Goal: Task Accomplishment & Management: Complete application form

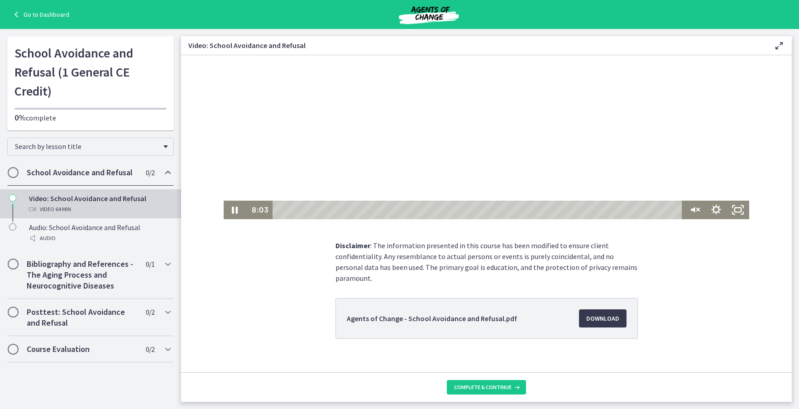
scroll to position [101, 0]
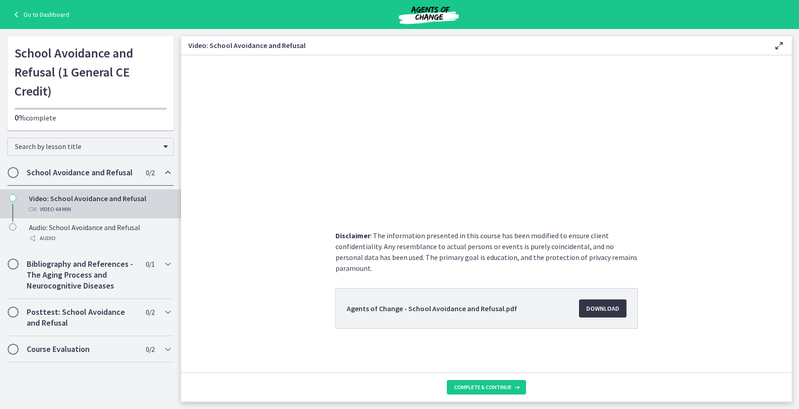
click at [596, 311] on span "Download Opens in a new window" at bounding box center [603, 308] width 33 height 11
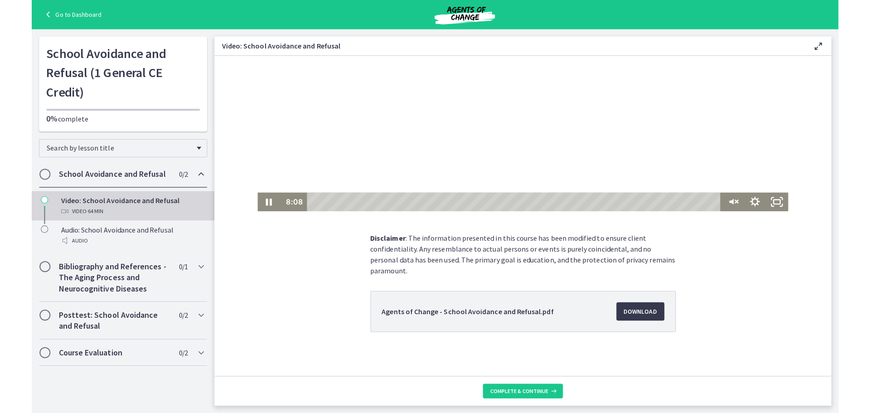
scroll to position [0, 0]
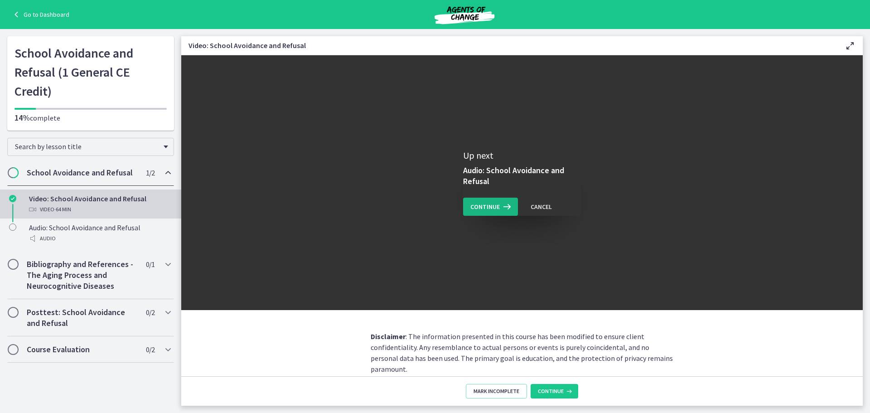
click at [501, 207] on icon at bounding box center [506, 206] width 13 height 11
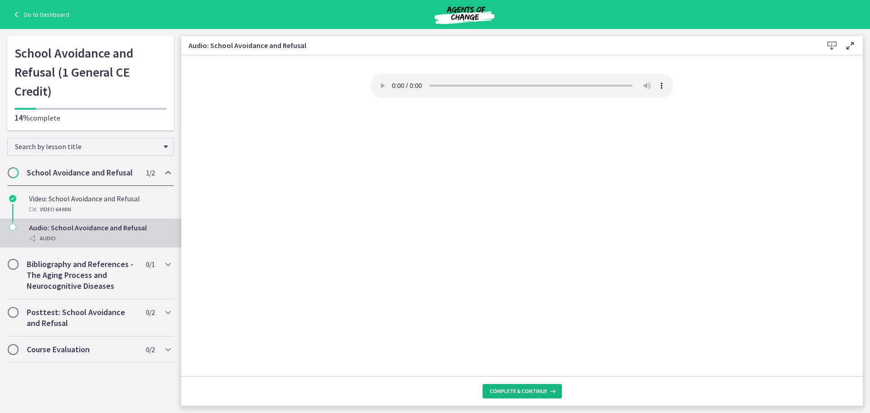
click at [518, 389] on span "Complete & continue" at bounding box center [519, 390] width 58 height 7
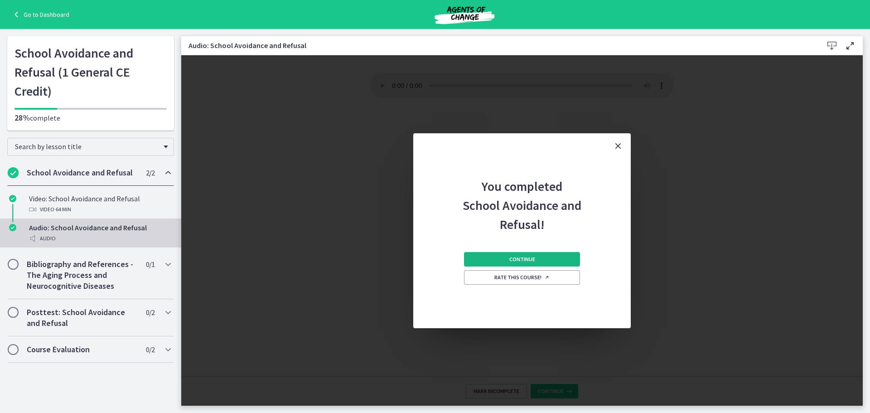
click at [516, 259] on span "Continue" at bounding box center [522, 258] width 26 height 7
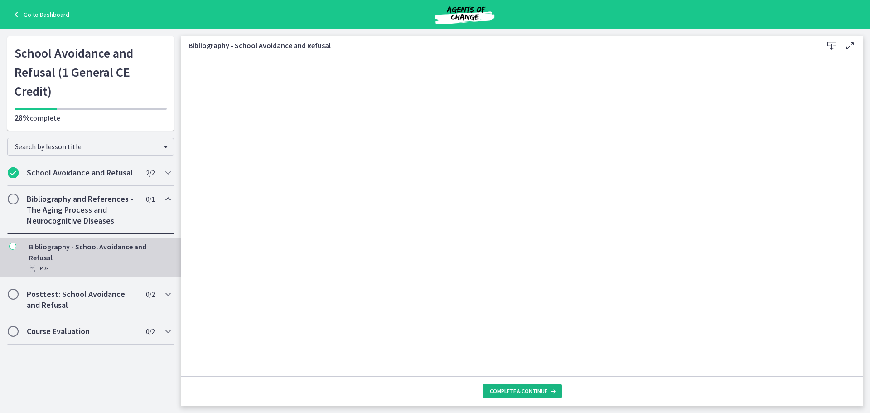
click at [519, 390] on span "Complete & continue" at bounding box center [519, 390] width 58 height 7
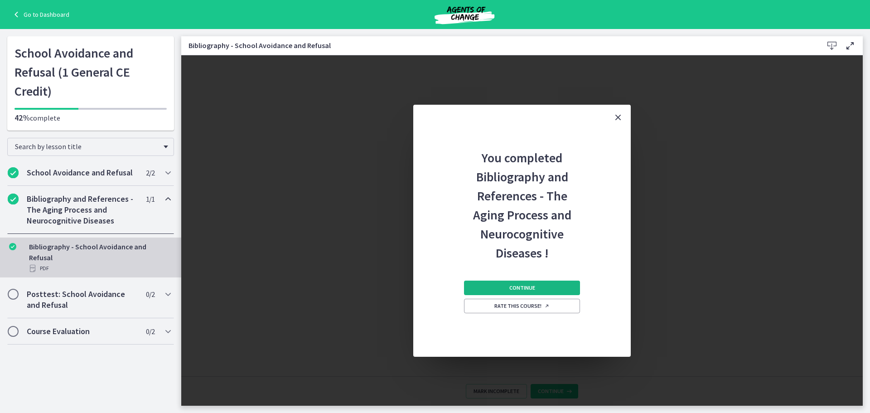
click at [505, 284] on button "Continue" at bounding box center [522, 287] width 116 height 14
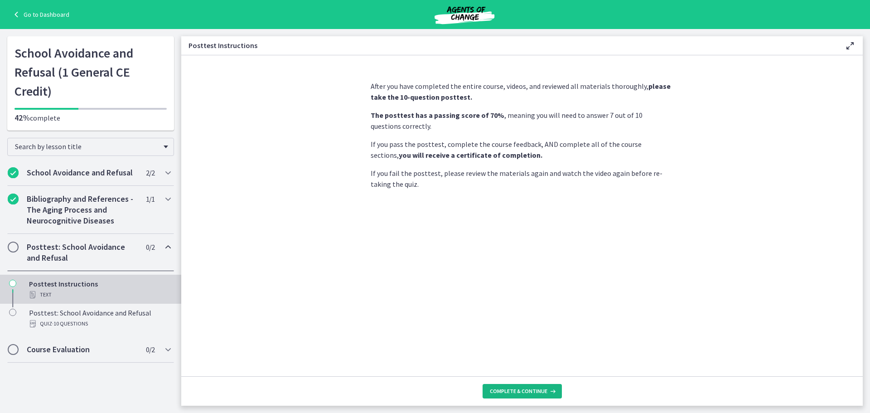
click at [542, 388] on span "Complete & continue" at bounding box center [519, 390] width 58 height 7
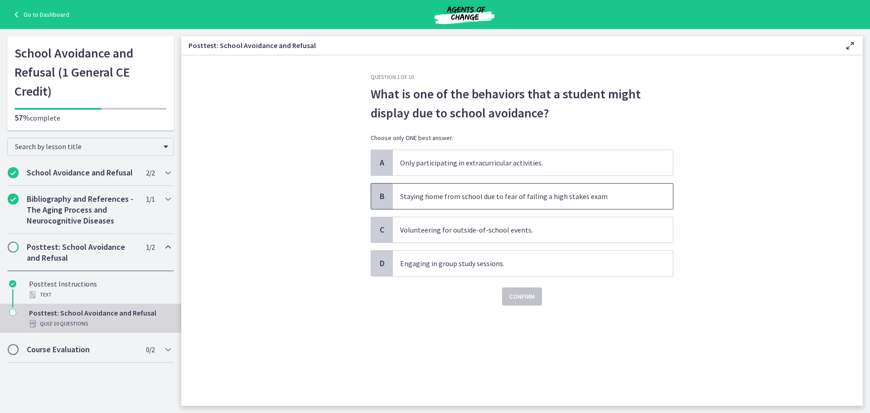
click at [451, 196] on p "Staying home from school due to fear of failing a high stakes exam" at bounding box center [523, 196] width 247 height 11
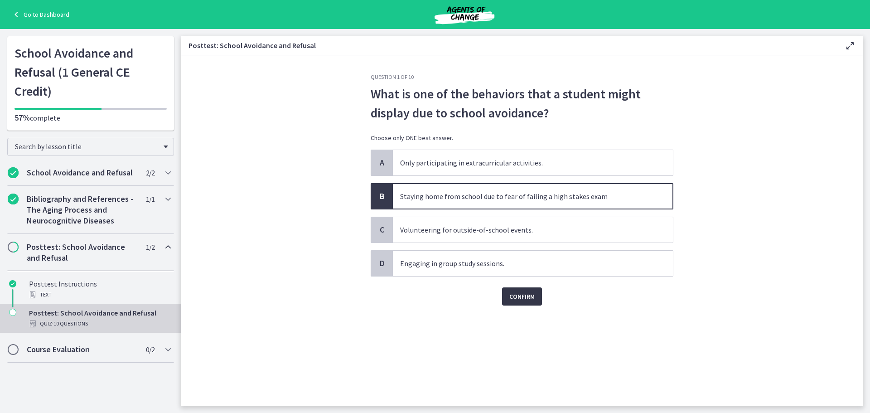
click at [524, 295] on span "Confirm" at bounding box center [521, 296] width 25 height 11
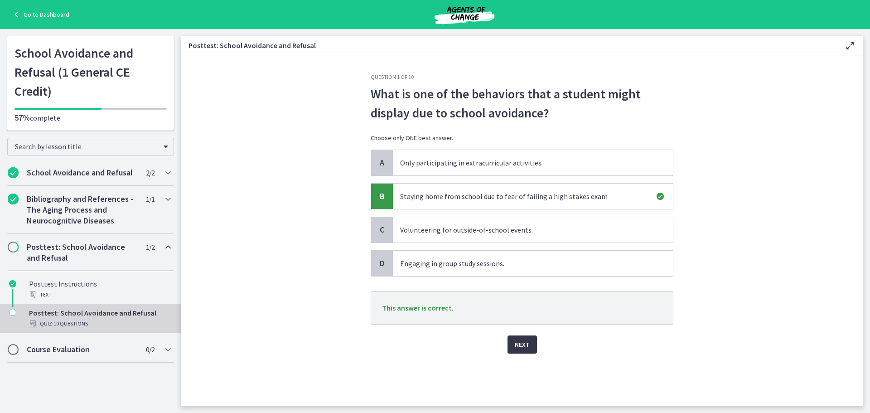
drag, startPoint x: 519, startPoint y: 345, endPoint x: 548, endPoint y: 348, distance: 28.8
click at [519, 345] on span "Next" at bounding box center [521, 344] width 15 height 11
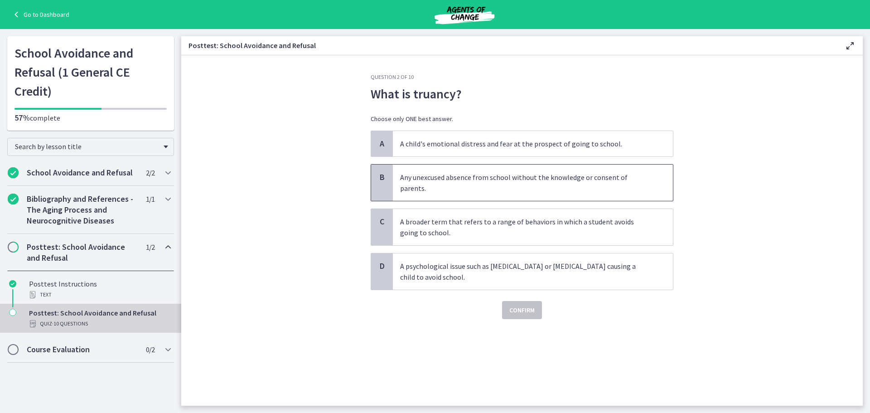
click at [618, 191] on p "Any unexcused absence from school without the knowledge or consent of parents." at bounding box center [523, 183] width 247 height 22
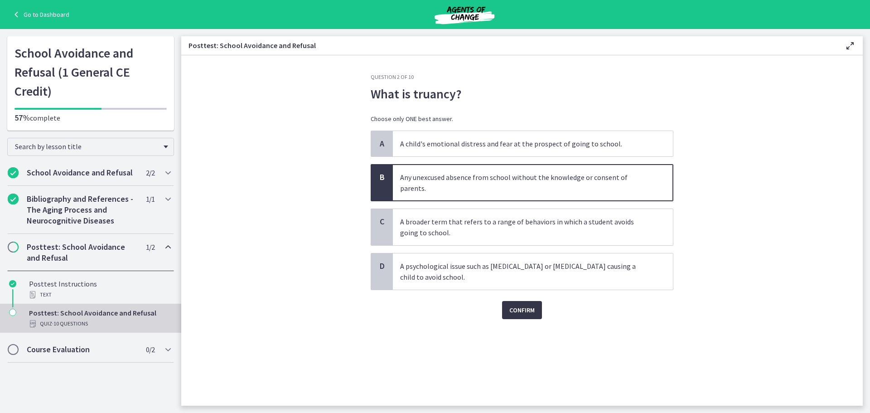
click at [538, 309] on button "Confirm" at bounding box center [522, 310] width 40 height 18
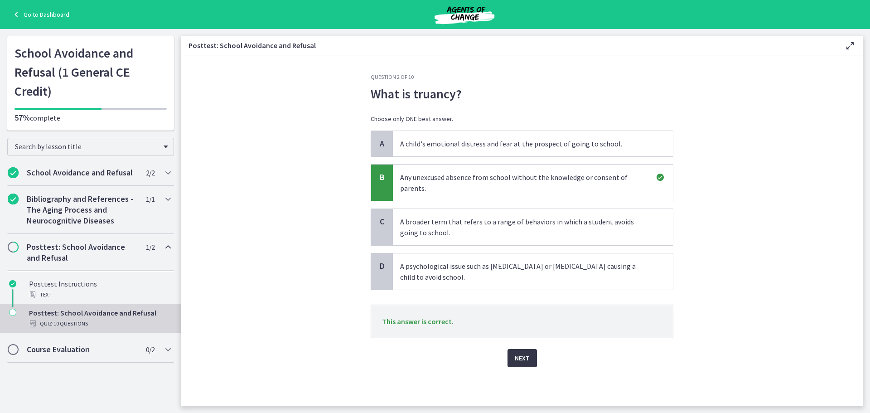
click at [524, 364] on button "Next" at bounding box center [521, 358] width 29 height 18
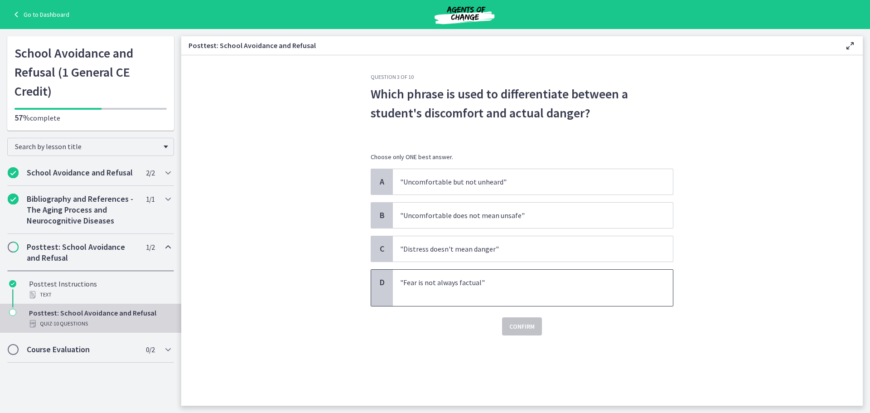
click at [500, 281] on p ""Fear is not always factual"" at bounding box center [523, 282] width 247 height 11
click at [538, 326] on button "Confirm" at bounding box center [522, 326] width 40 height 18
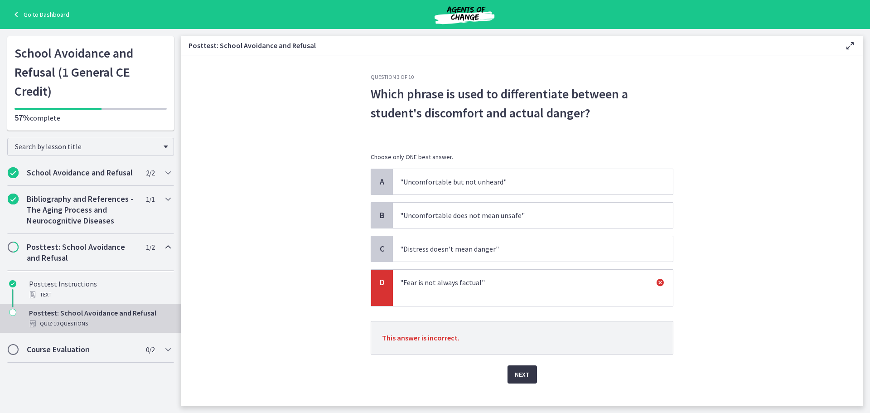
drag, startPoint x: 521, startPoint y: 378, endPoint x: 539, endPoint y: 374, distance: 18.6
click at [522, 378] on span "Next" at bounding box center [521, 374] width 15 height 11
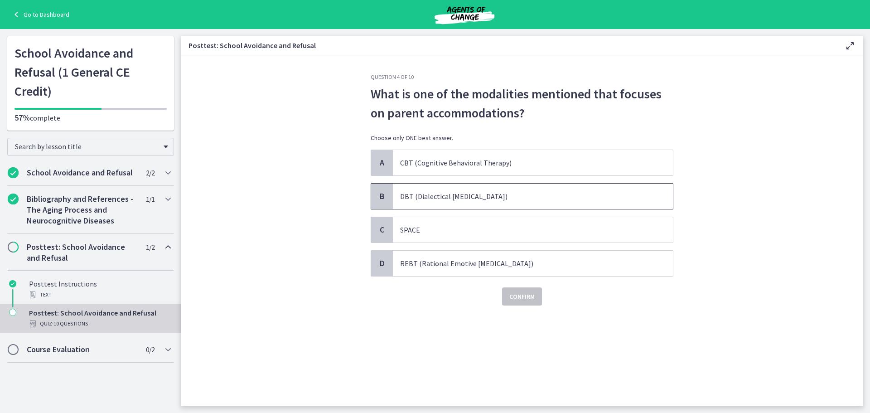
click at [490, 192] on p "DBT (Dialectical Behavior Therapy)" at bounding box center [523, 196] width 247 height 11
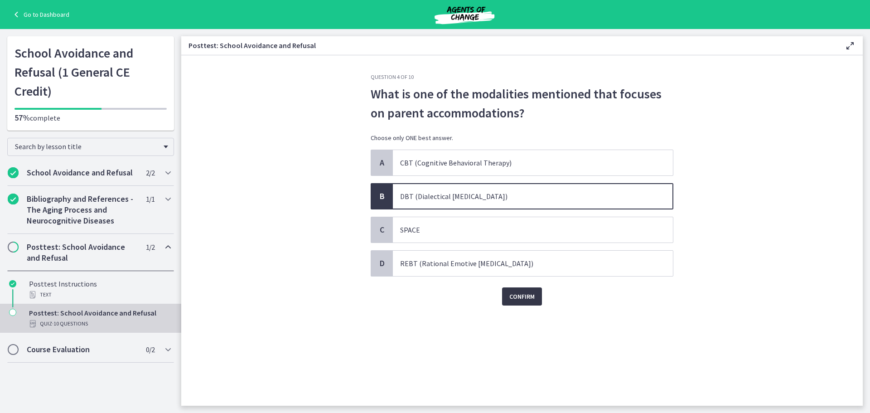
click at [524, 299] on span "Confirm" at bounding box center [521, 296] width 25 height 11
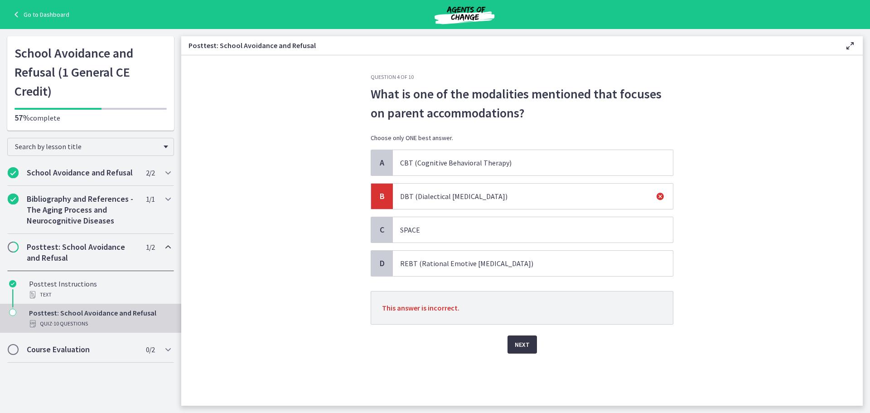
click at [531, 350] on button "Next" at bounding box center [521, 344] width 29 height 18
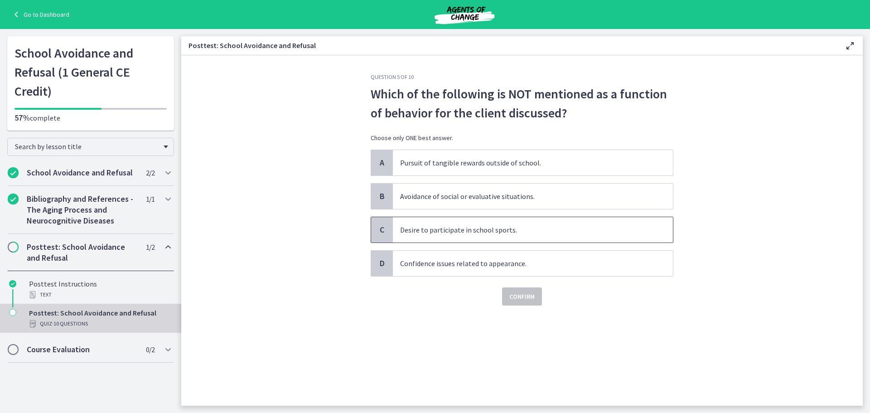
click at [528, 229] on p "Desire to participate in school sports." at bounding box center [523, 229] width 247 height 11
click at [520, 296] on span "Confirm" at bounding box center [521, 296] width 25 height 11
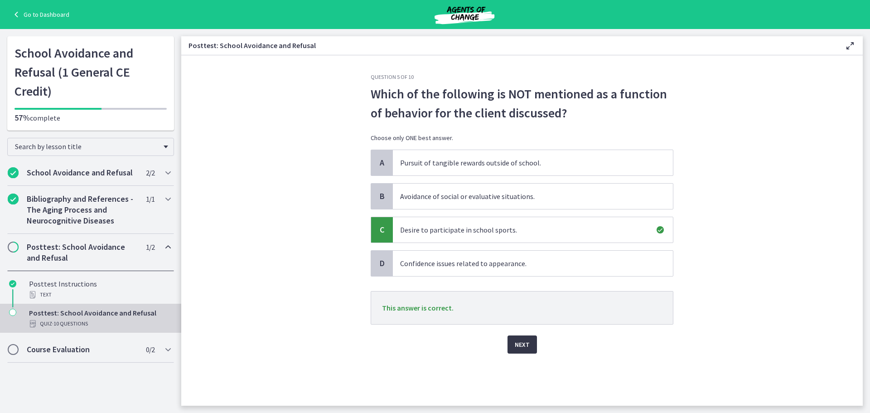
click at [525, 343] on span "Next" at bounding box center [521, 344] width 15 height 11
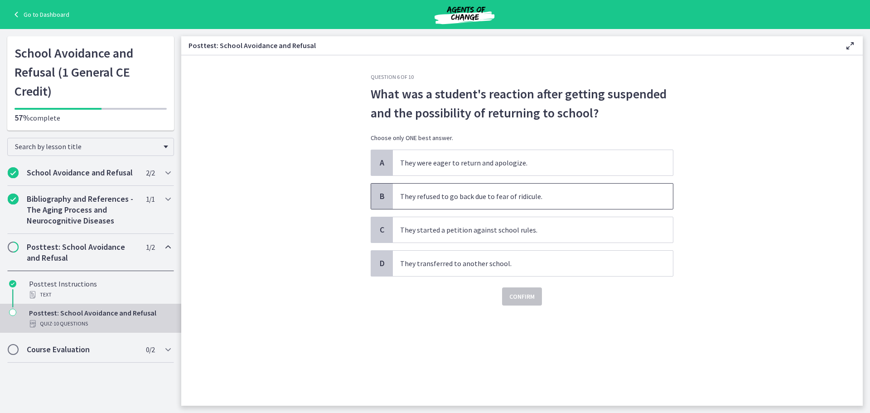
click at [548, 197] on p "They refused to go back due to fear of ridicule." at bounding box center [523, 196] width 247 height 11
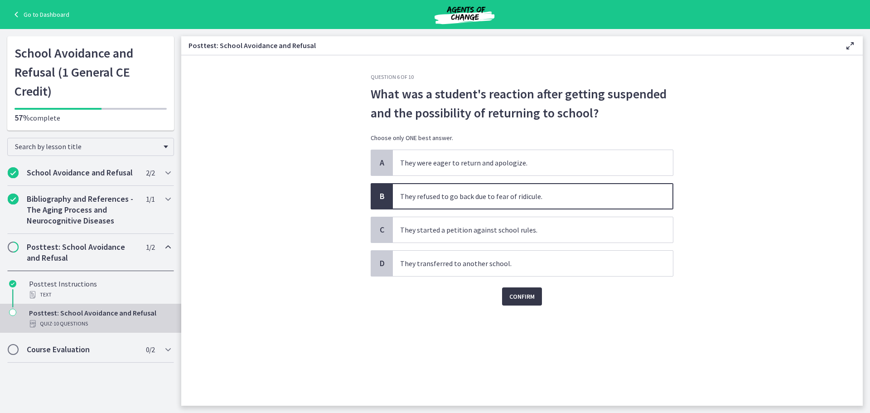
click at [528, 299] on span "Confirm" at bounding box center [521, 296] width 25 height 11
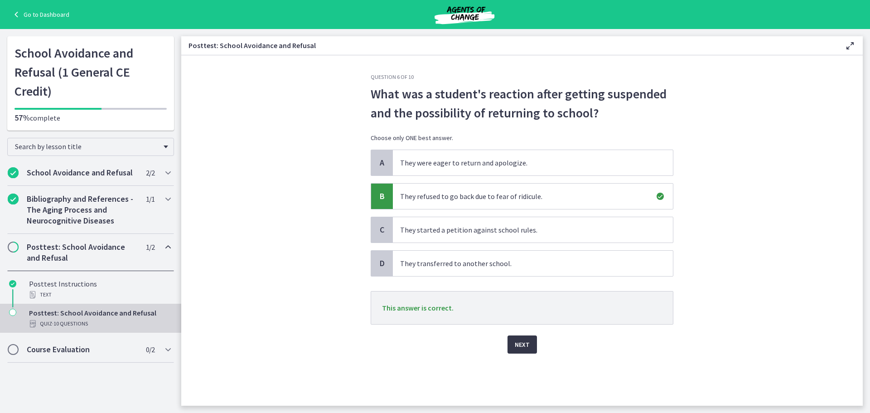
click at [531, 344] on button "Next" at bounding box center [521, 344] width 29 height 18
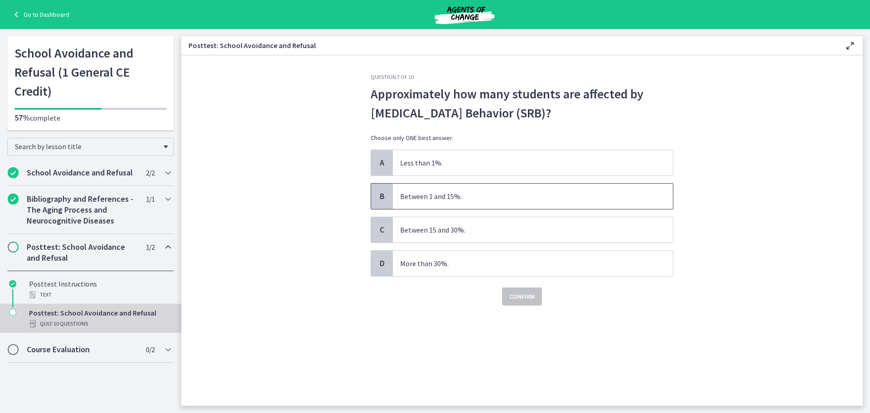
click at [403, 199] on p "Between 1 and 15%." at bounding box center [523, 196] width 247 height 11
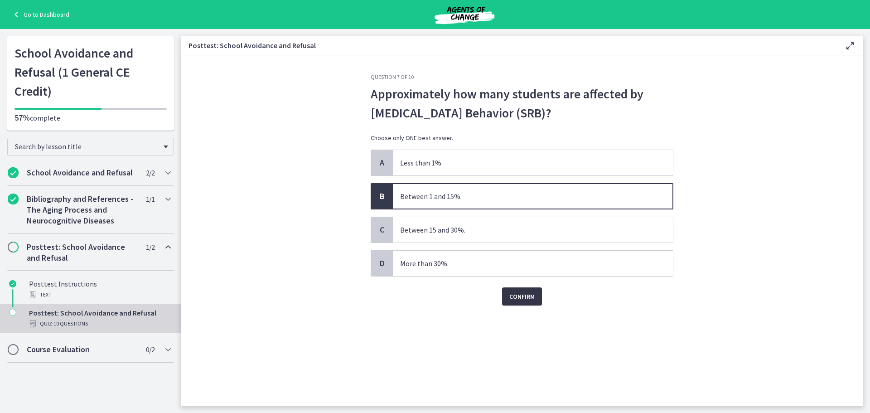
click at [529, 298] on span "Confirm" at bounding box center [521, 296] width 25 height 11
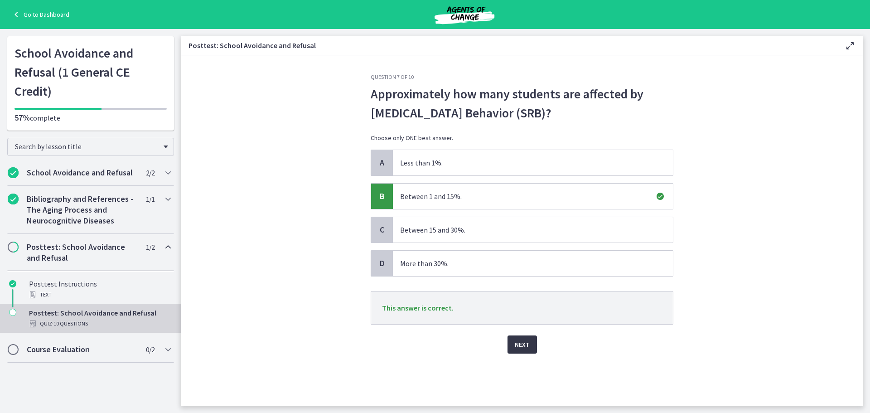
click at [521, 346] on span "Next" at bounding box center [521, 344] width 15 height 11
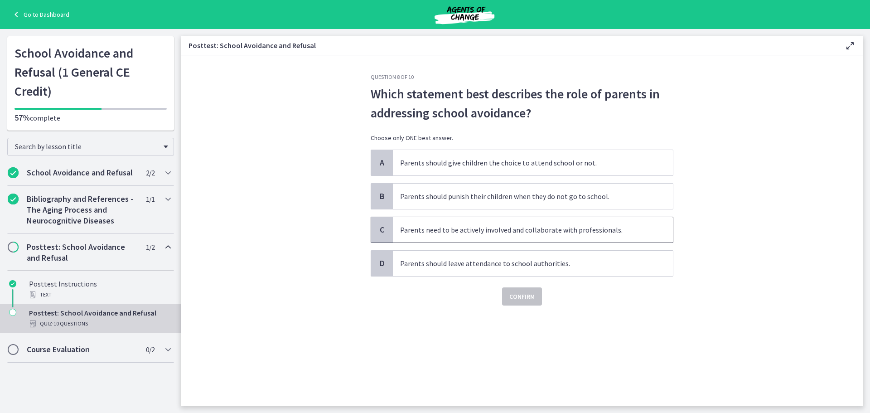
click at [399, 226] on span "Parents need to be actively involved and collaborate with professionals." at bounding box center [533, 229] width 280 height 25
click at [521, 297] on span "Confirm" at bounding box center [521, 296] width 25 height 11
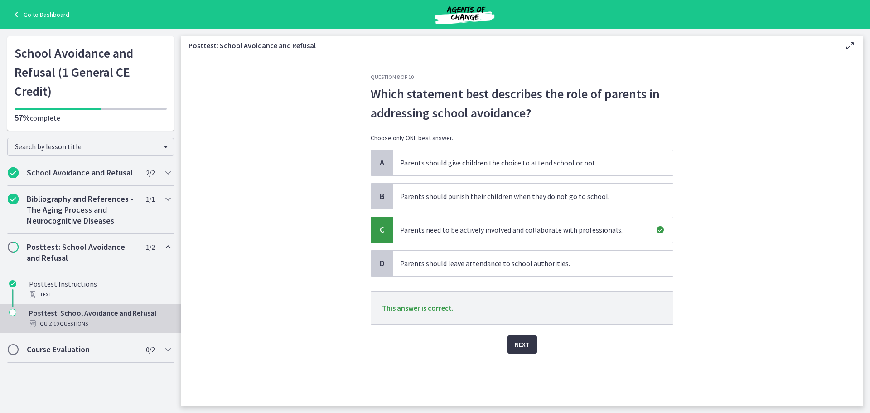
drag, startPoint x: 523, startPoint y: 344, endPoint x: 505, endPoint y: 334, distance: 20.5
click at [523, 344] on span "Next" at bounding box center [521, 344] width 15 height 11
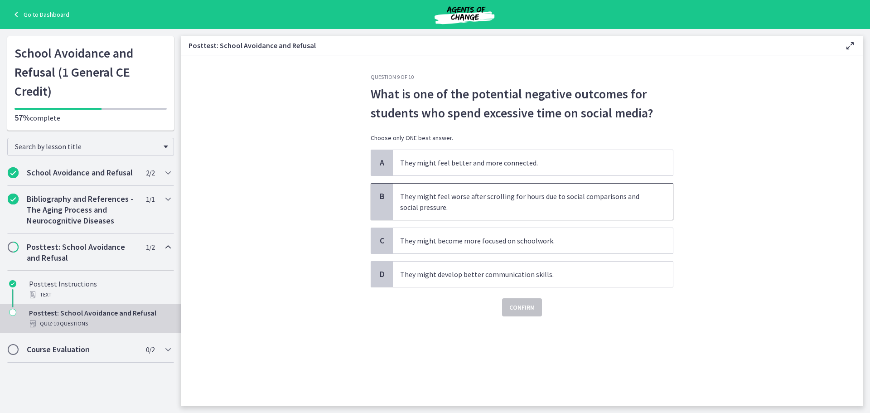
click at [489, 198] on p "They might feel worse after scrolling for hours due to social comparisons and s…" at bounding box center [523, 202] width 247 height 22
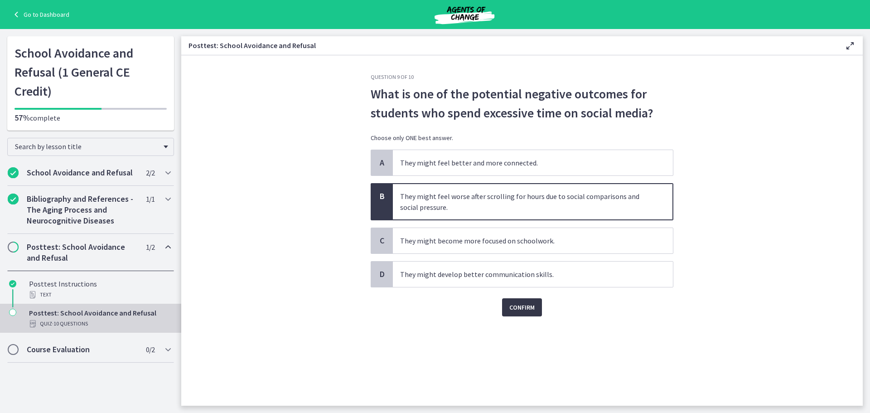
click at [527, 305] on span "Confirm" at bounding box center [521, 307] width 25 height 11
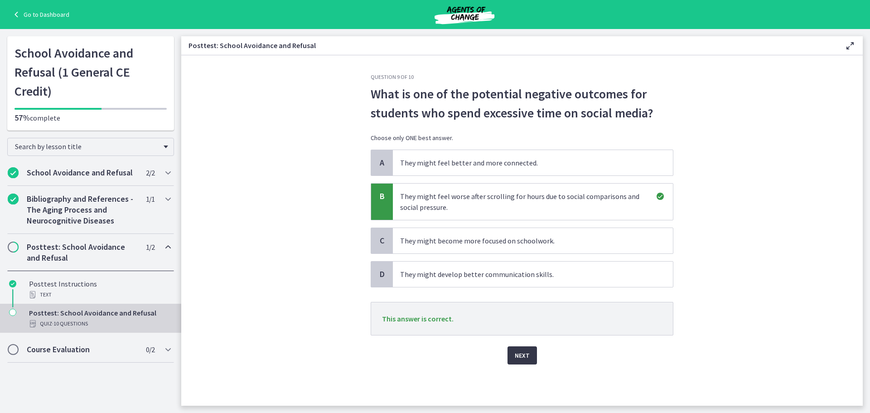
click at [524, 357] on span "Next" at bounding box center [521, 355] width 15 height 11
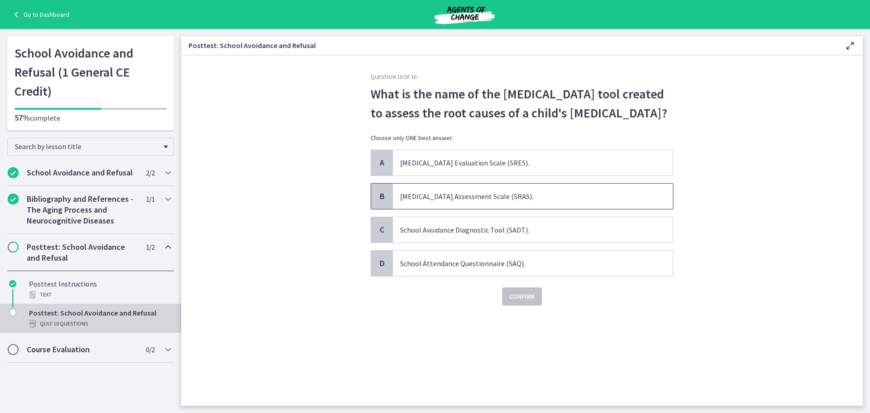
click at [471, 209] on span "School Refusal Assessment Scale (SRAS)." at bounding box center [533, 195] width 280 height 25
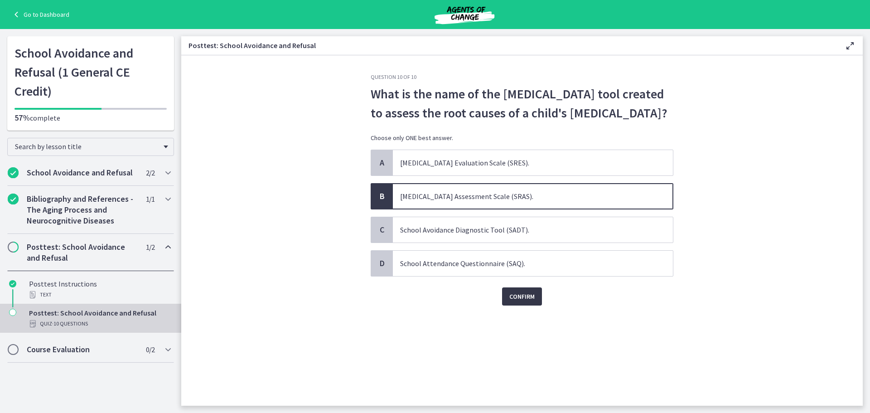
click at [515, 302] on span "Confirm" at bounding box center [521, 296] width 25 height 11
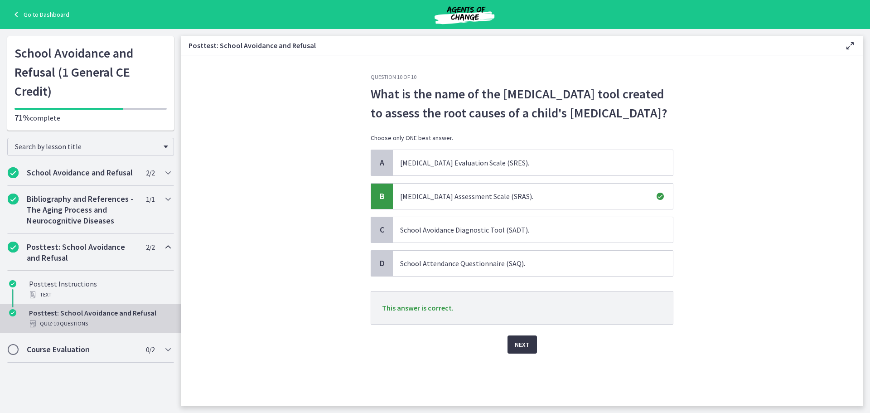
click at [526, 353] on button "Next" at bounding box center [521, 344] width 29 height 18
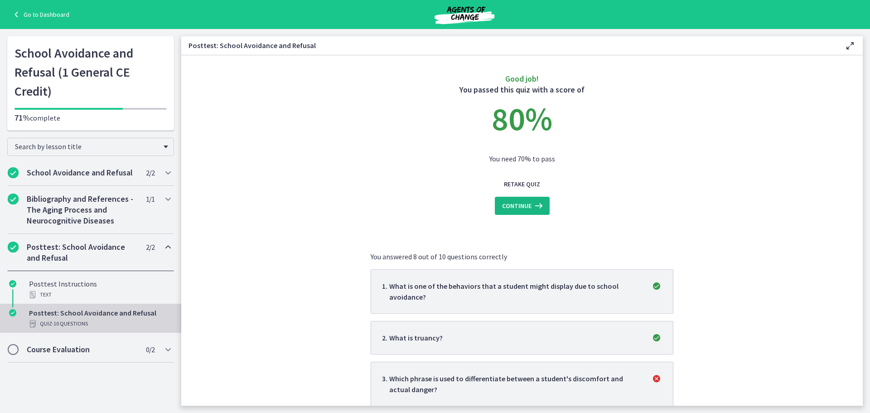
click at [531, 210] on icon at bounding box center [537, 205] width 13 height 11
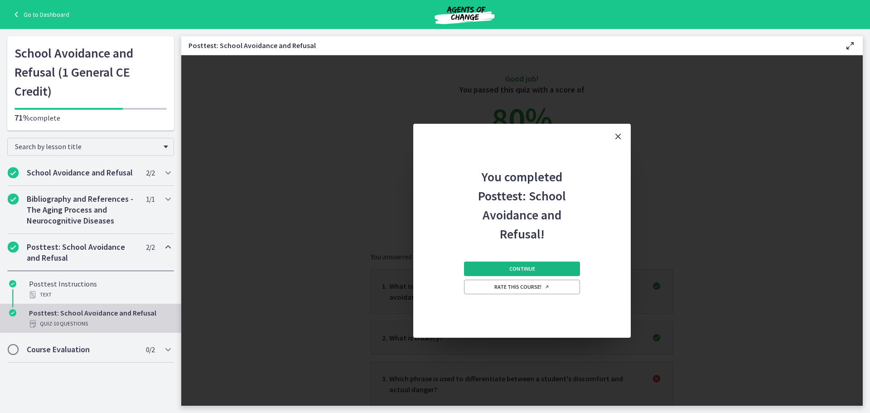
click at [536, 268] on button "Continue" at bounding box center [522, 268] width 116 height 14
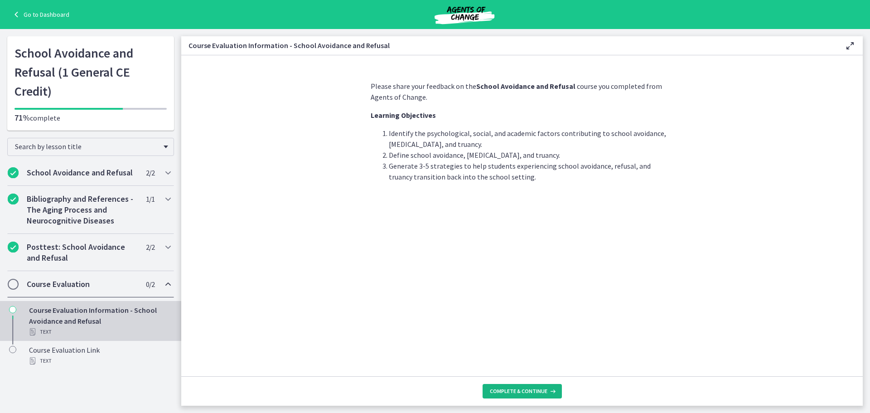
click at [524, 390] on span "Complete & continue" at bounding box center [519, 390] width 58 height 7
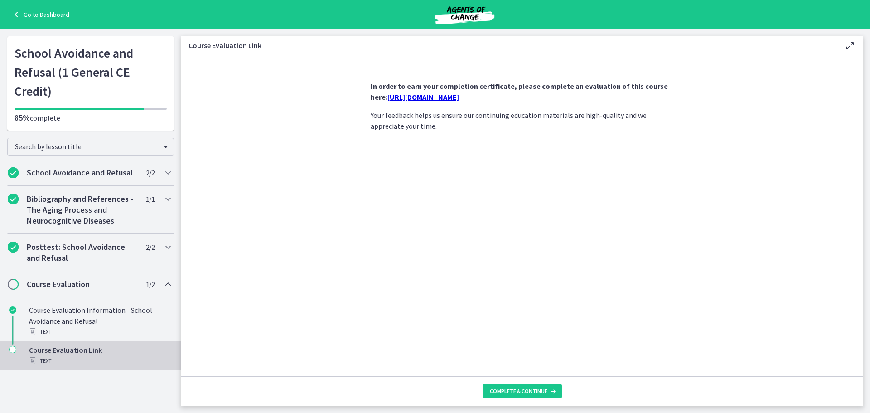
click at [459, 98] on link "https://forms.gle/qVFFwVCDMNS6ri9d8" at bounding box center [423, 96] width 72 height 9
click at [543, 388] on span "Complete & continue" at bounding box center [519, 390] width 58 height 7
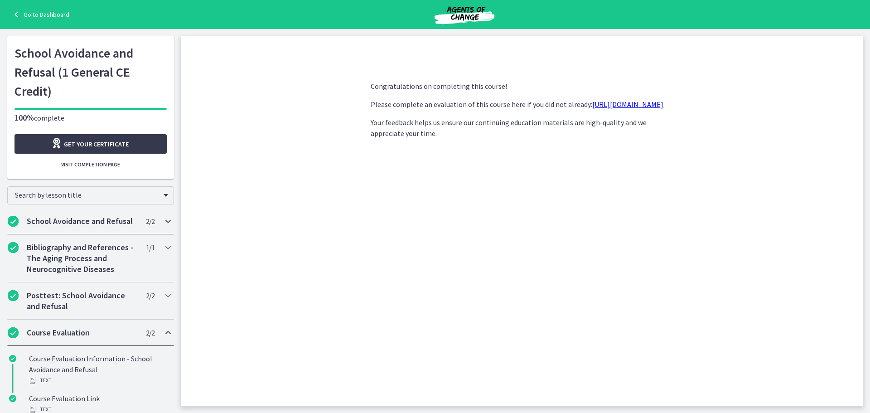
scroll to position [20, 0]
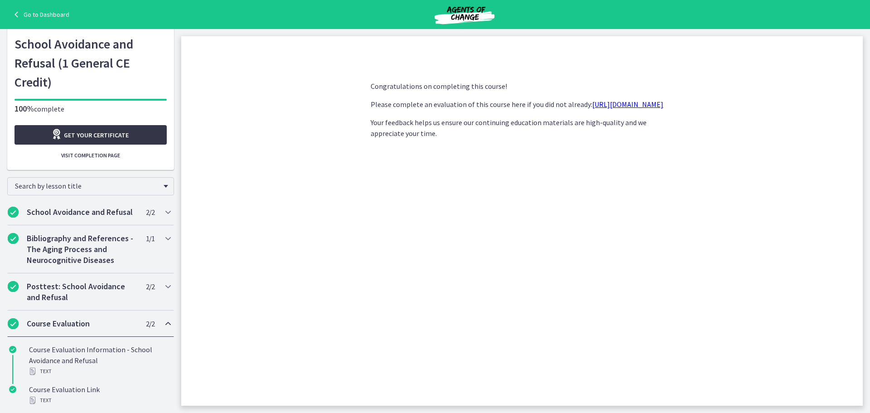
click at [111, 125] on link "Get your certificate" at bounding box center [90, 134] width 152 height 19
click at [21, 14] on icon at bounding box center [17, 14] width 13 height 11
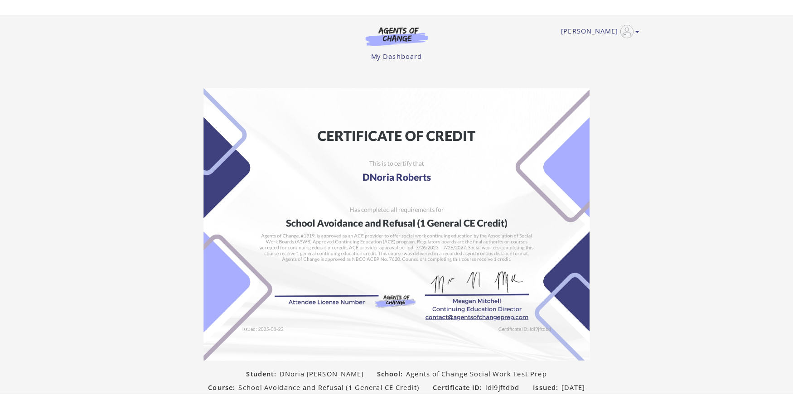
scroll to position [94, 0]
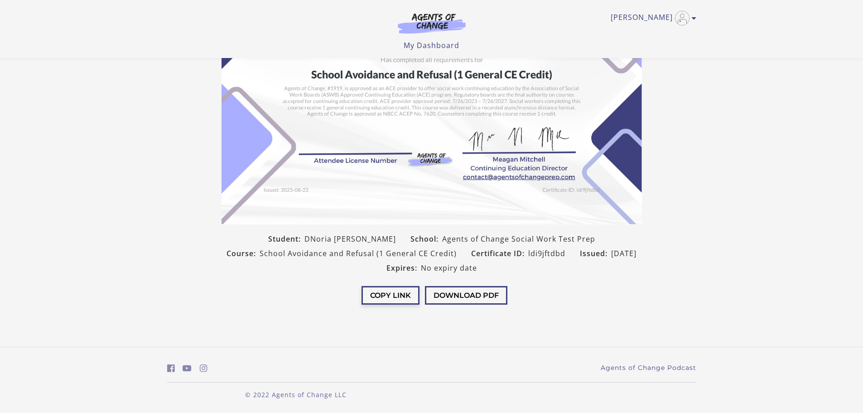
click at [409, 295] on button "Copy Link" at bounding box center [390, 295] width 58 height 19
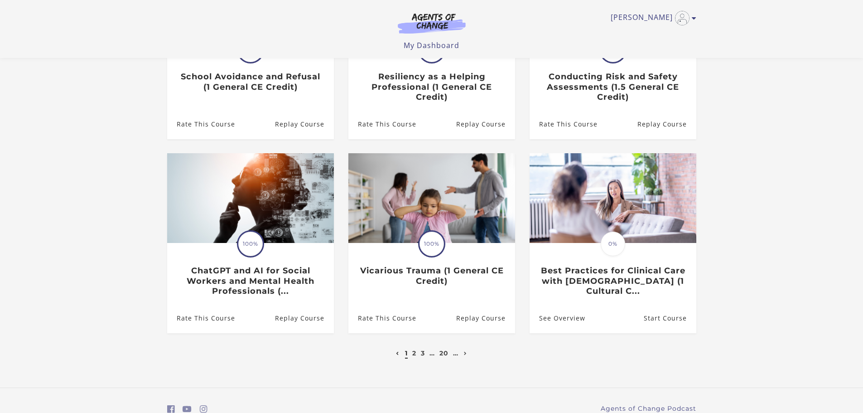
scroll to position [224, 0]
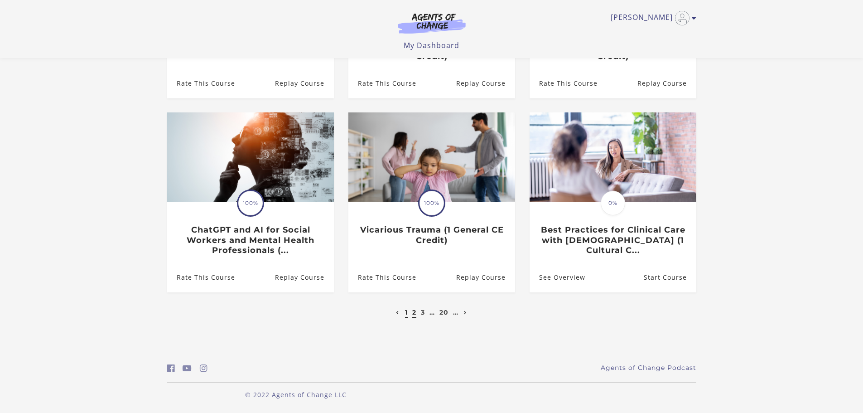
click at [414, 314] on link "2" at bounding box center [414, 312] width 4 height 8
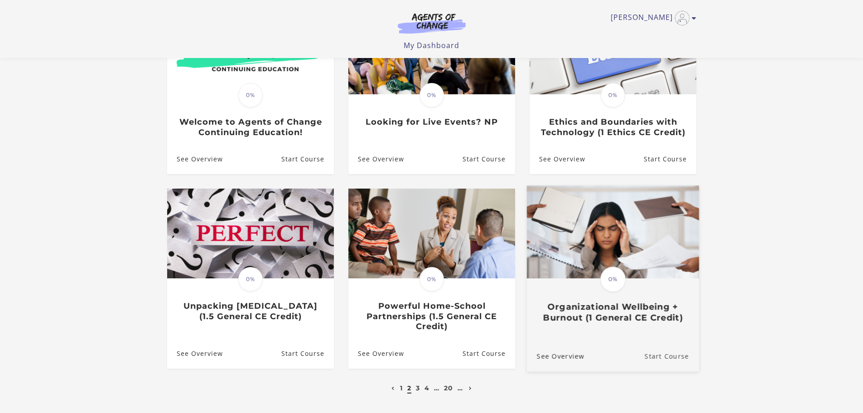
scroll to position [181, 0]
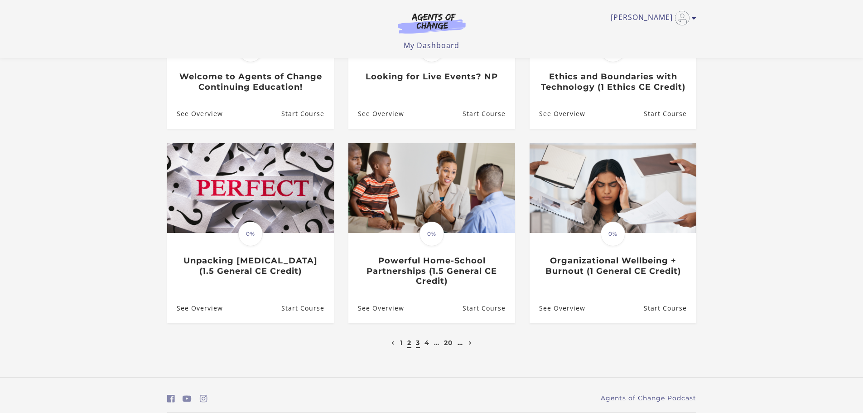
click at [419, 346] on link "3" at bounding box center [418, 342] width 4 height 8
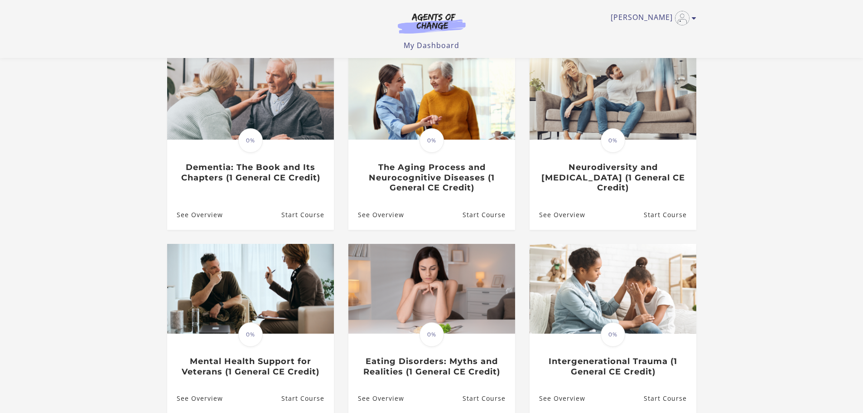
scroll to position [136, 0]
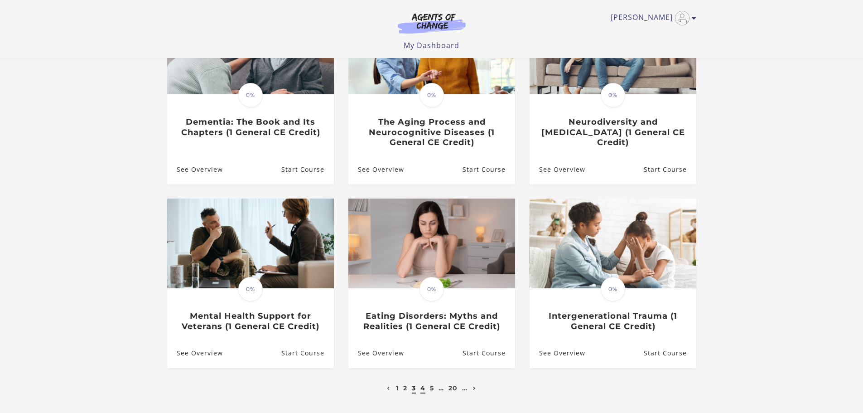
click at [422, 390] on link "4" at bounding box center [422, 388] width 5 height 8
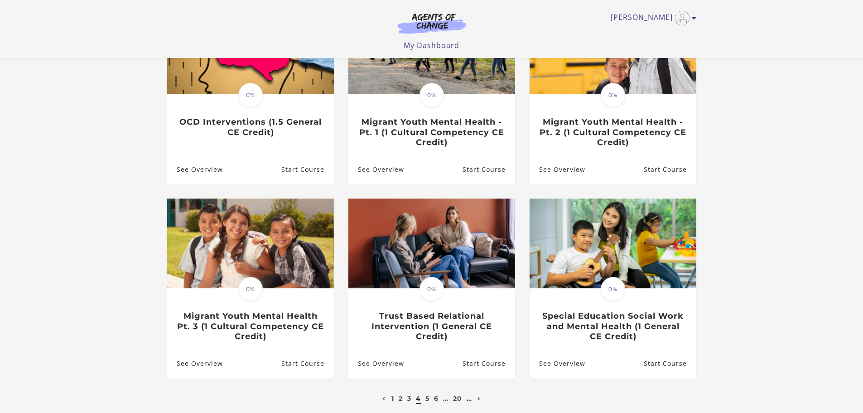
scroll to position [181, 0]
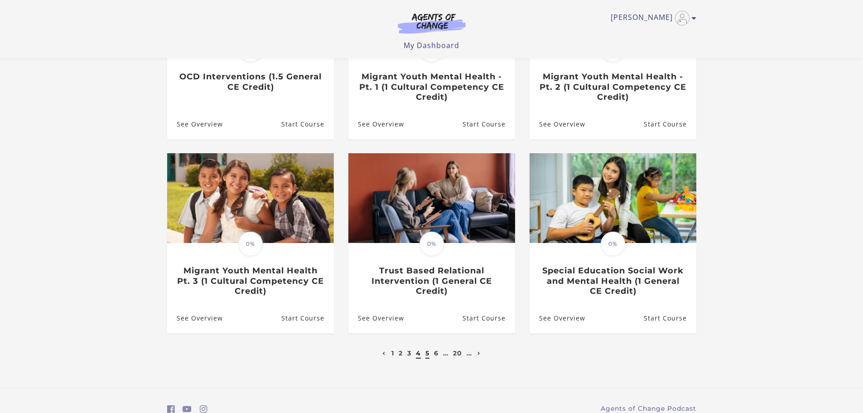
click at [426, 357] on link "5" at bounding box center [427, 353] width 4 height 8
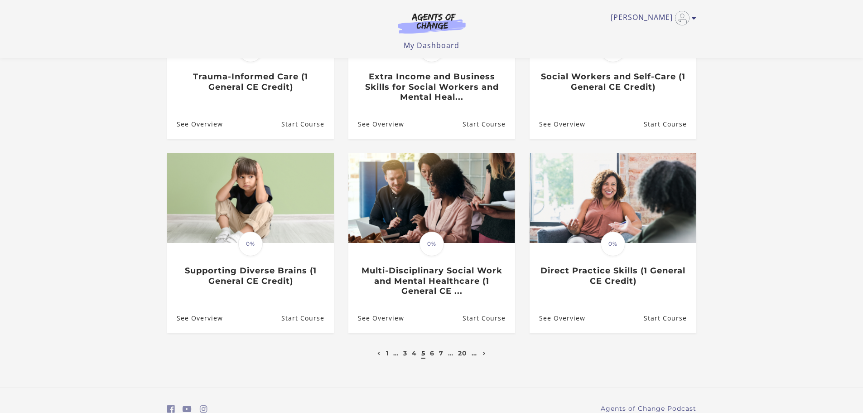
scroll to position [224, 0]
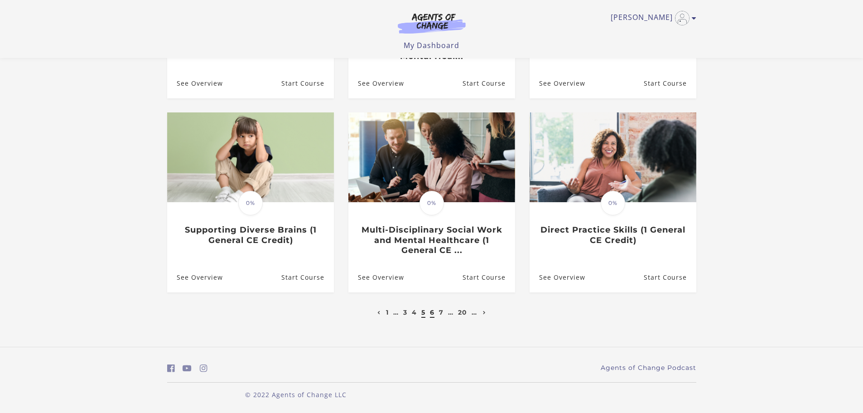
click at [431, 311] on link "6" at bounding box center [432, 312] width 5 height 8
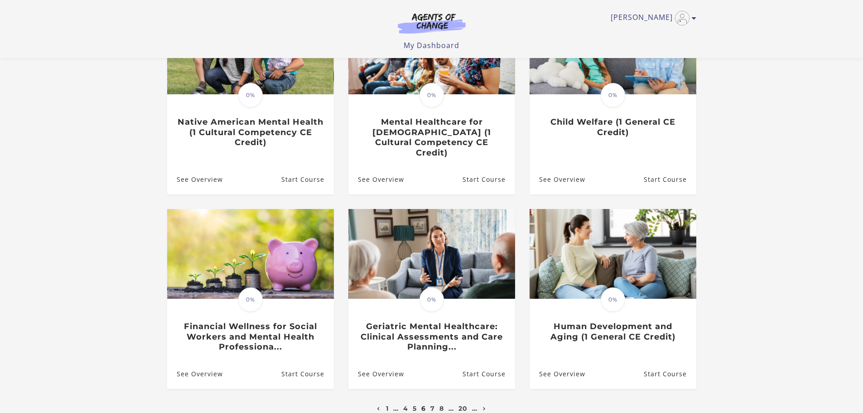
scroll to position [181, 0]
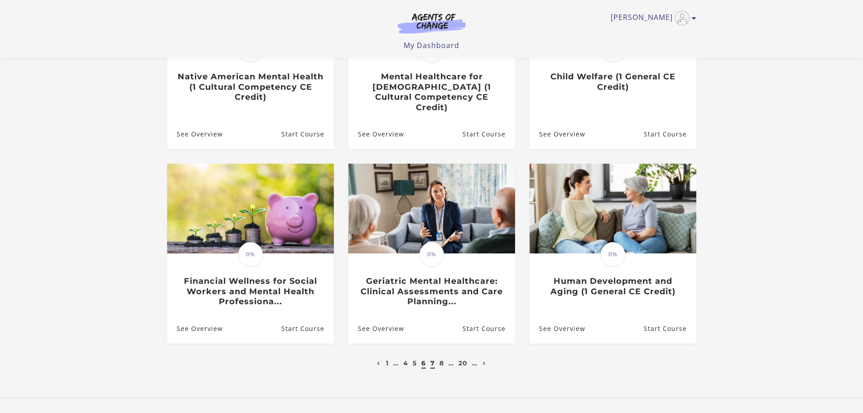
click at [431, 359] on link "7" at bounding box center [432, 363] width 5 height 8
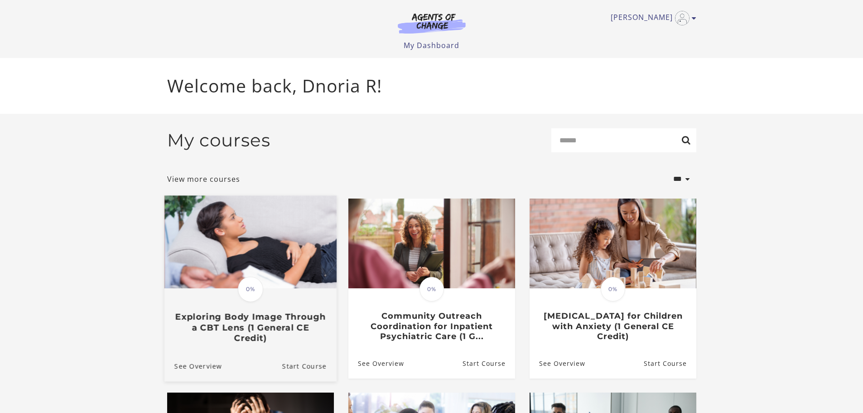
click at [256, 303] on div "Translation missing: en.liquid.partials.dashboard_course_card.progress_descript…" at bounding box center [250, 289] width 28 height 28
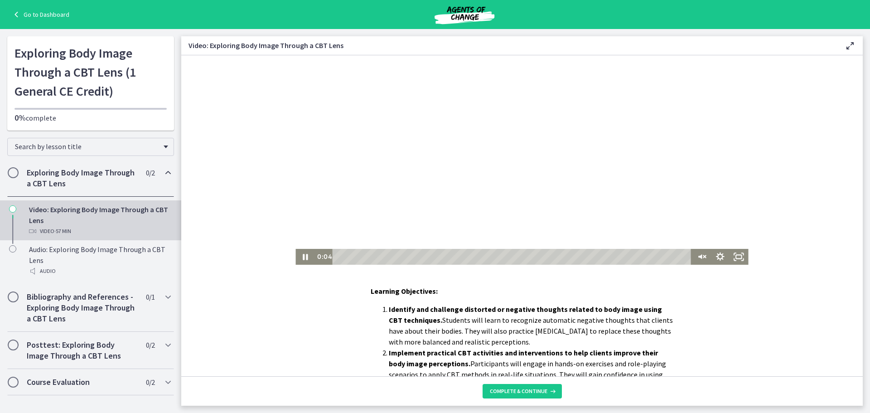
scroll to position [181, 0]
